Goal: Transaction & Acquisition: Purchase product/service

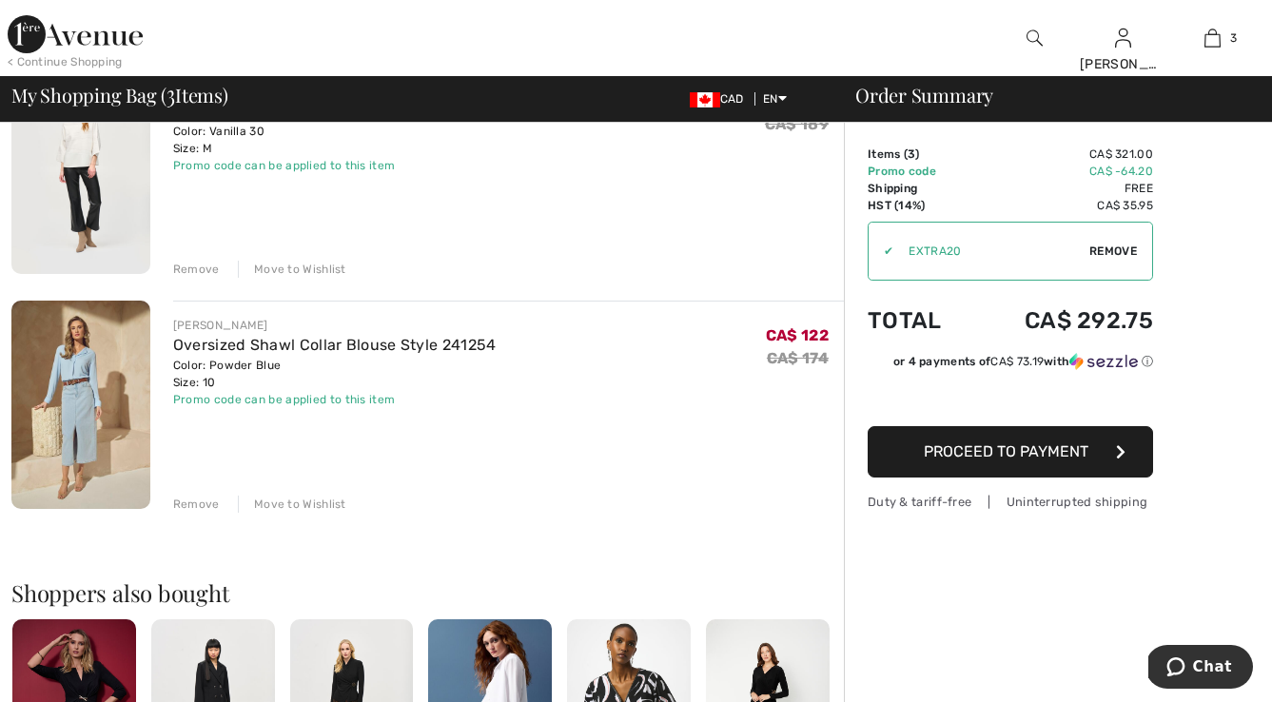
scroll to position [465, 0]
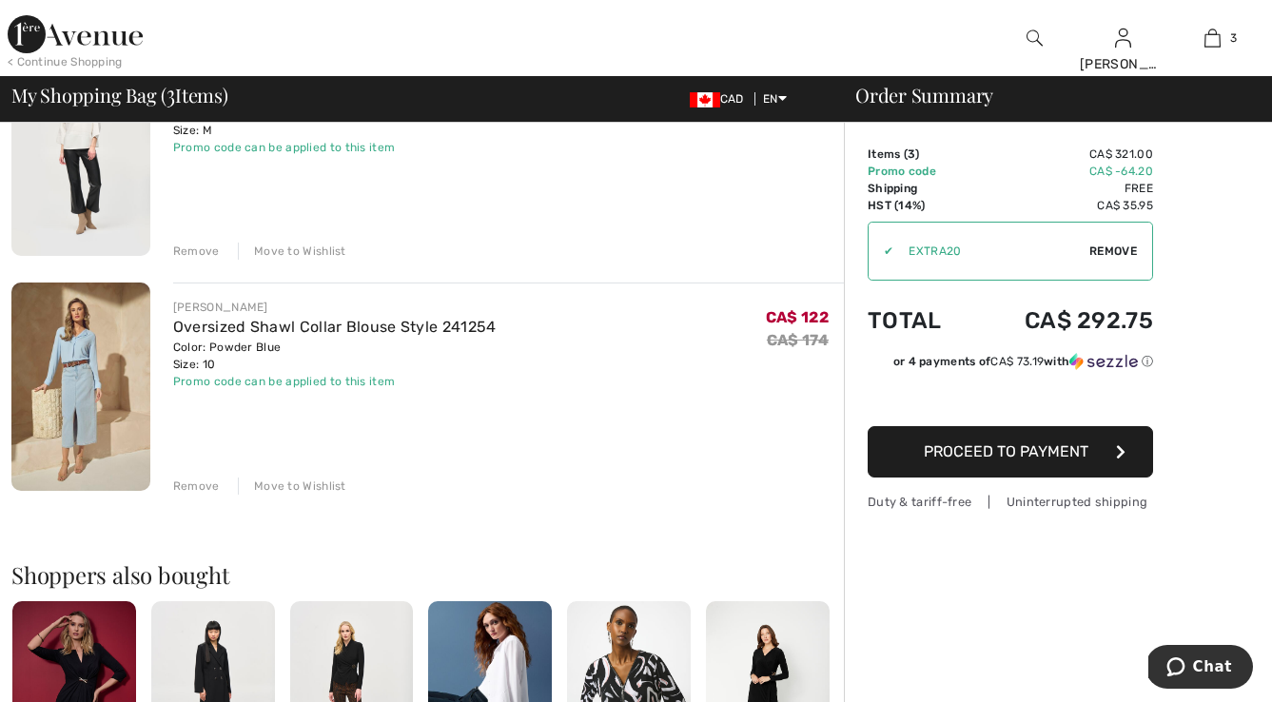
click at [298, 484] on div "Move to Wishlist" at bounding box center [292, 486] width 108 height 17
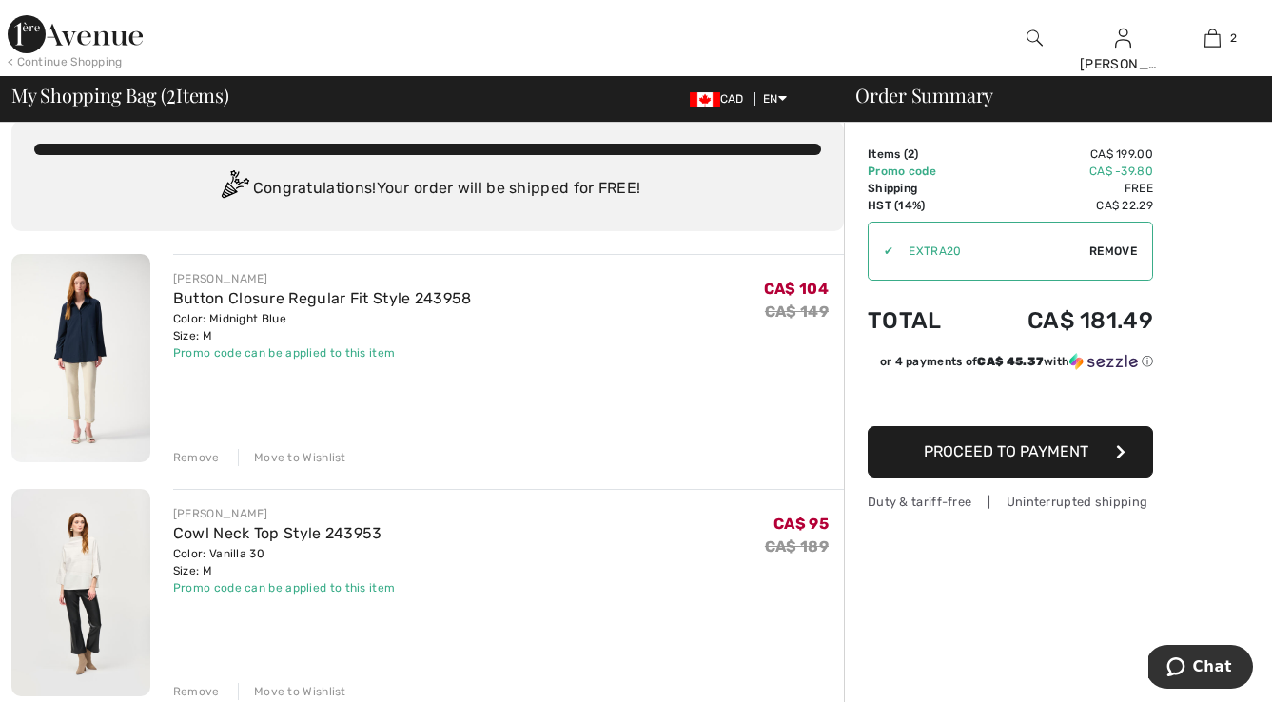
scroll to position [23, 0]
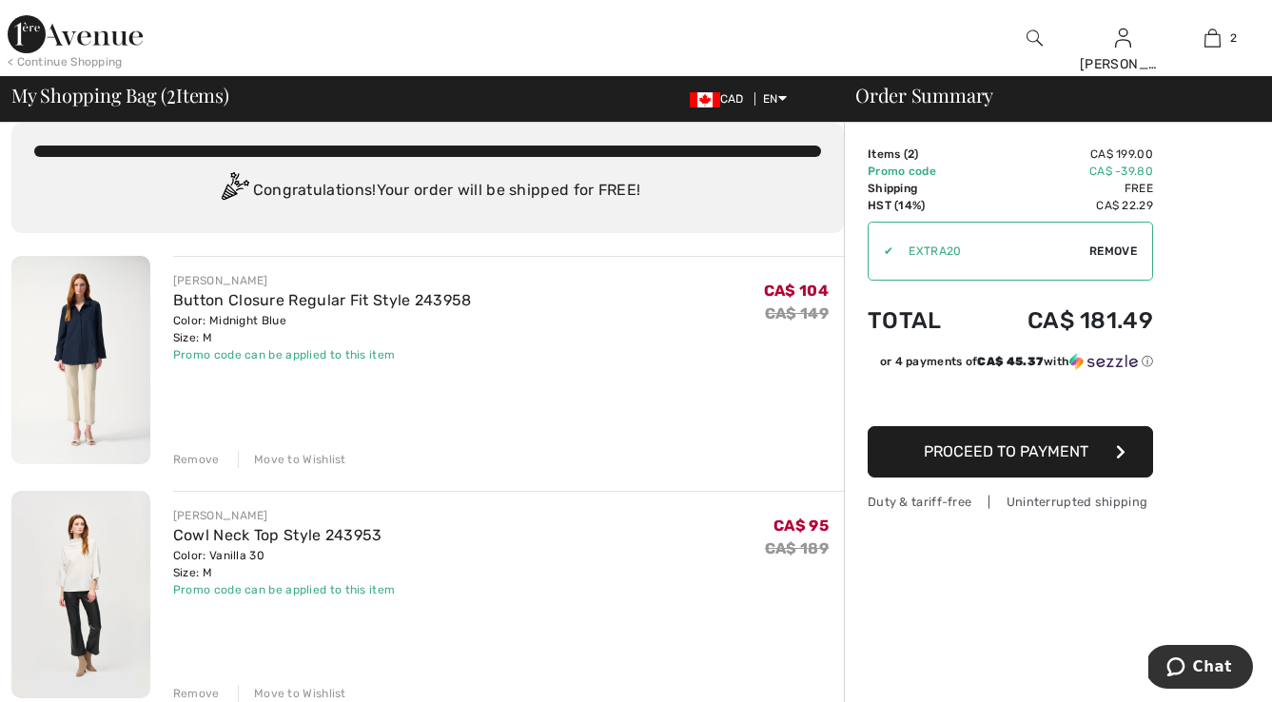
click at [788, 95] on div "CAD EN English Français" at bounding box center [754, 98] width 158 height 17
click at [784, 155] on link "Français" at bounding box center [832, 157] width 120 height 29
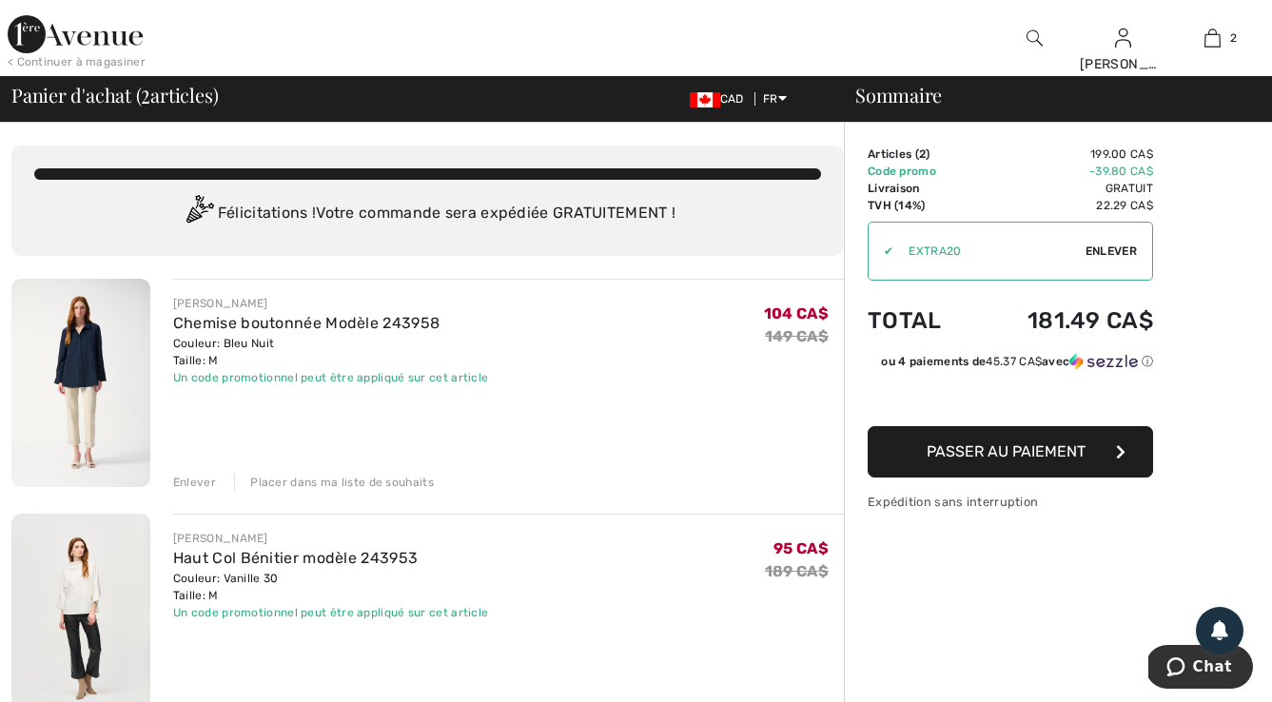
click at [1018, 454] on span "Passer au paiement" at bounding box center [1006, 451] width 159 height 18
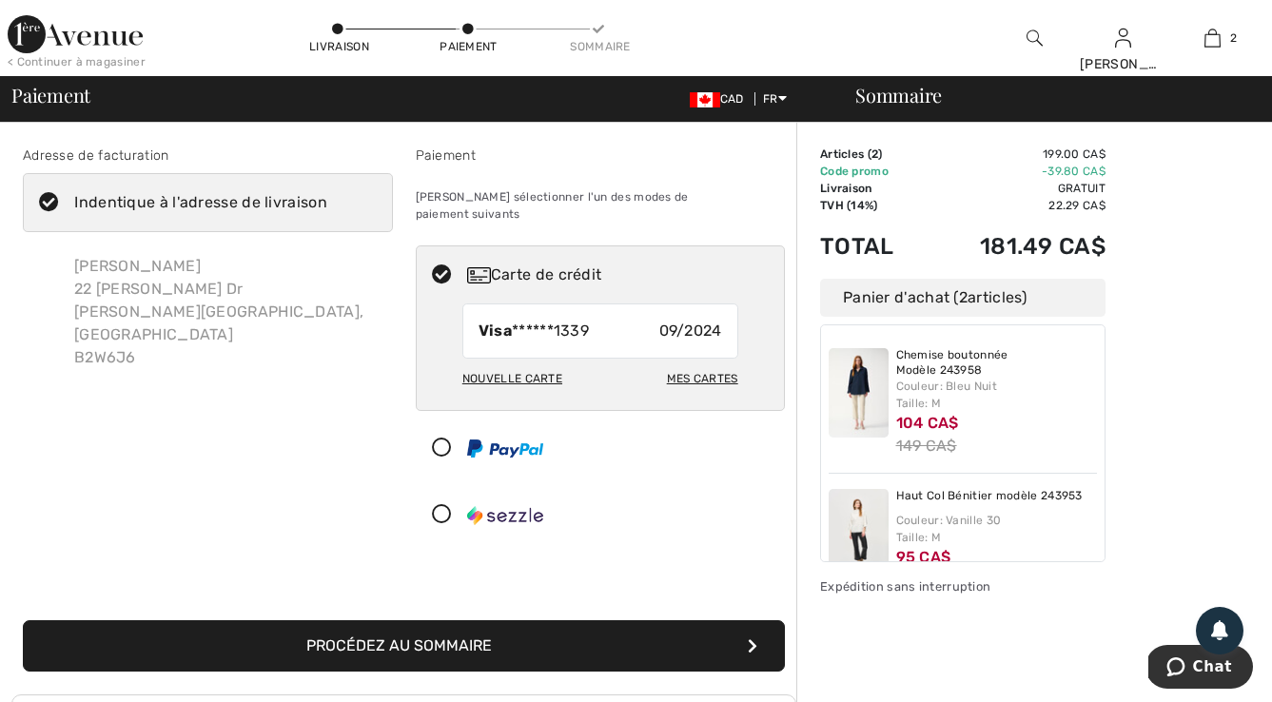
click at [520, 363] on div "Nouvelle carte" at bounding box center [512, 379] width 100 height 32
radio input "true"
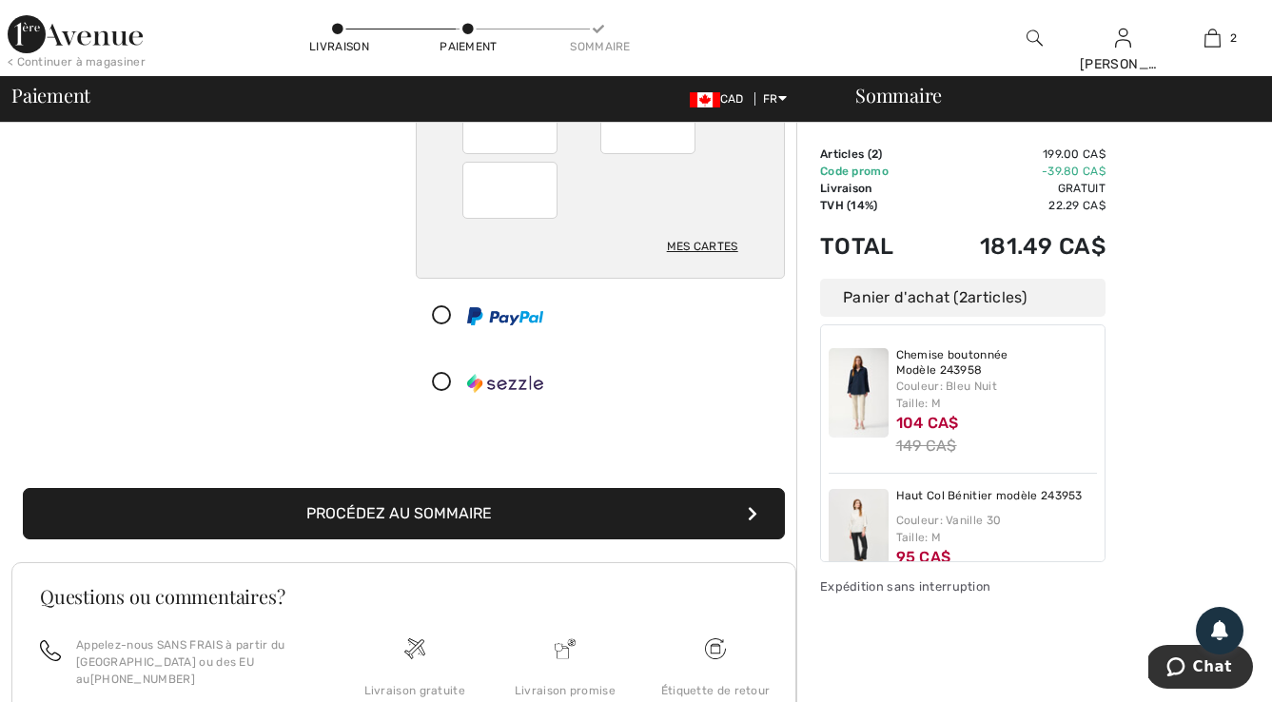
scroll to position [273, 0]
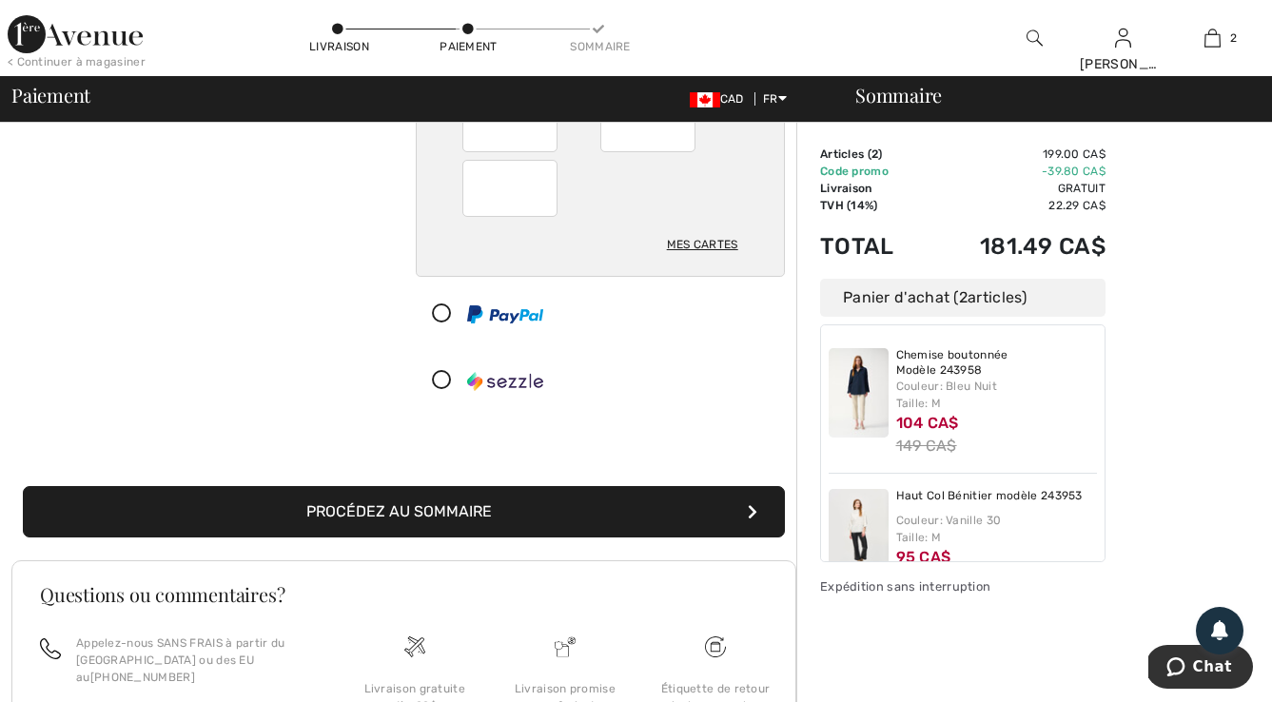
click at [514, 488] on button "Procédez au sommaire" at bounding box center [404, 511] width 762 height 51
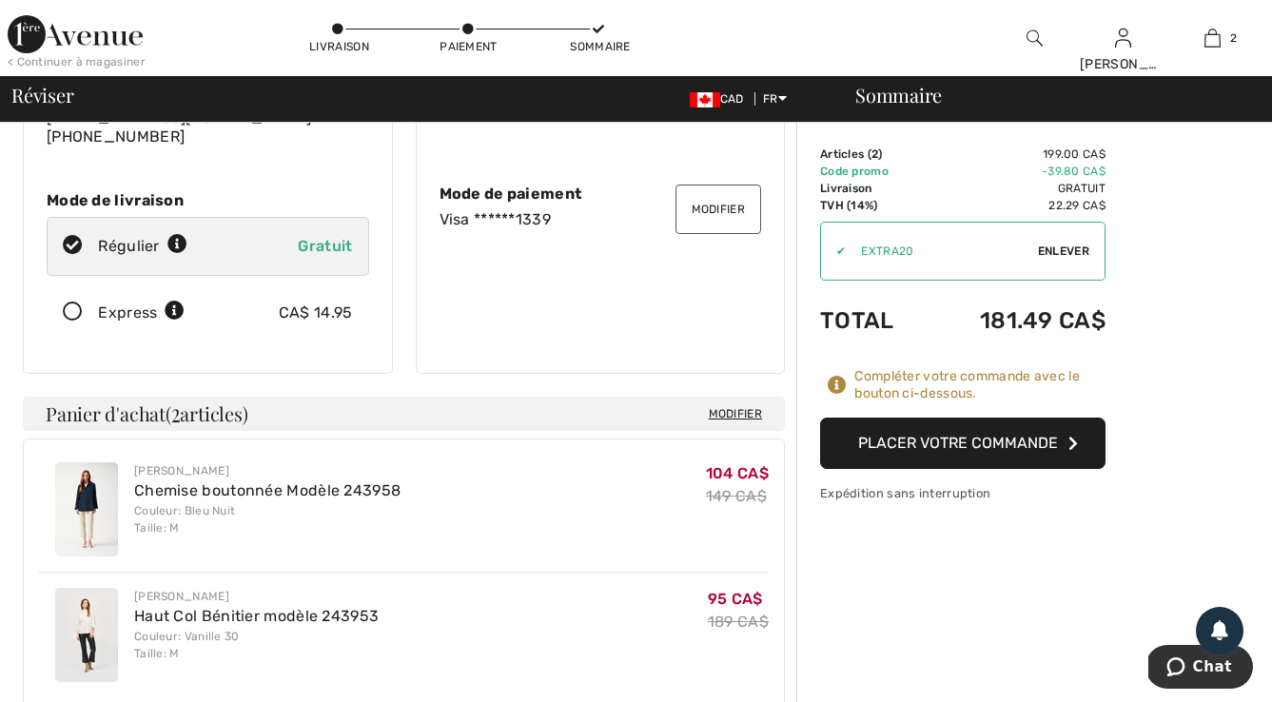
scroll to position [271, 0]
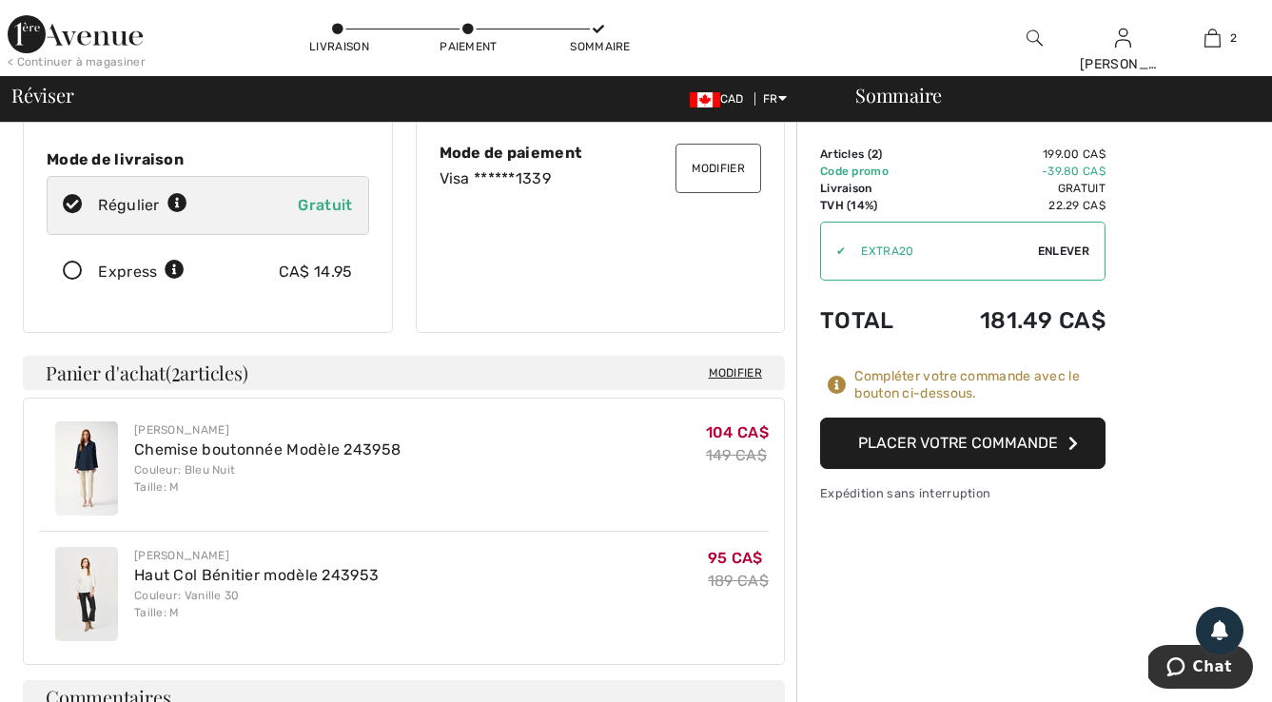
click at [967, 447] on button "Placer votre commande" at bounding box center [962, 443] width 285 height 51
